Goal: Find specific page/section: Find specific page/section

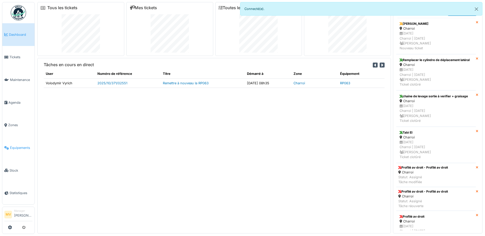
click at [16, 148] on span "Équipements" at bounding box center [21, 147] width 23 height 5
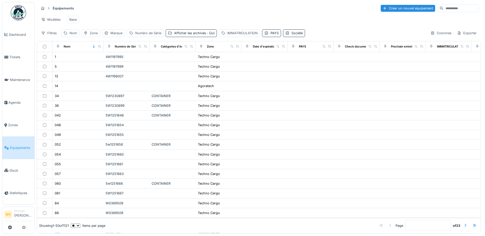
drag, startPoint x: 75, startPoint y: 37, endPoint x: 76, endPoint y: 41, distance: 4.7
click at [75, 36] on div "Nom" at bounding box center [73, 33] width 7 height 5
click at [80, 57] on input "Nom" at bounding box center [88, 61] width 51 height 11
type input "*****"
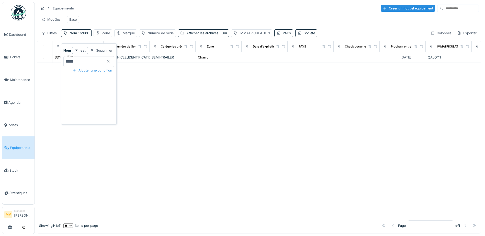
click at [184, 109] on div at bounding box center [259, 140] width 444 height 155
